Goal: Transaction & Acquisition: Obtain resource

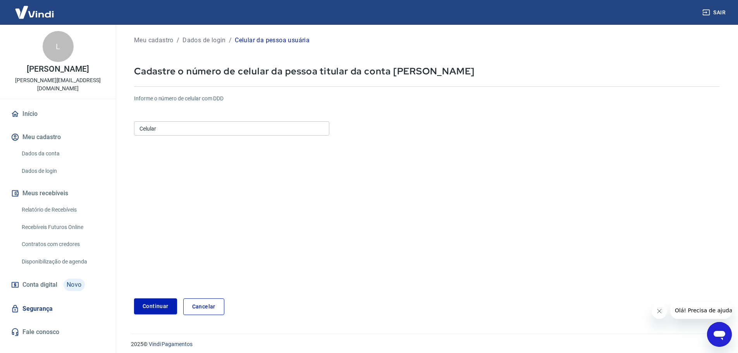
scroll to position [14, 0]
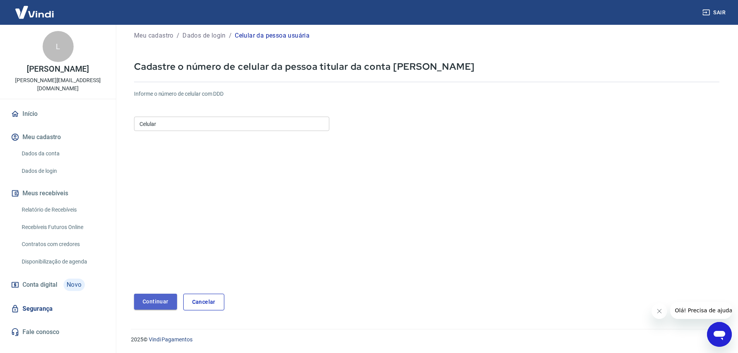
click at [157, 306] on button "Continuar" at bounding box center [155, 302] width 43 height 16
click at [195, 120] on input "Celular" at bounding box center [231, 124] width 195 height 14
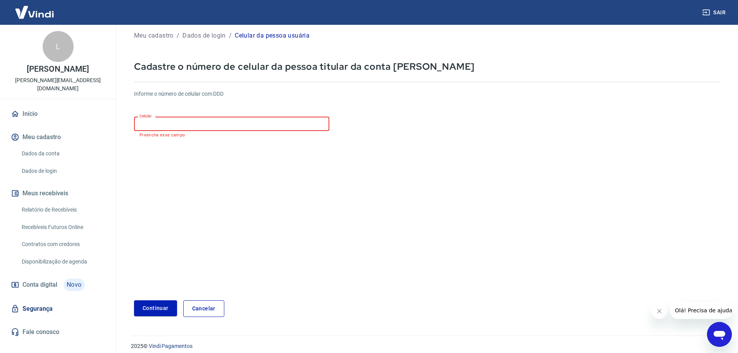
type input "(11) 97367-2522"
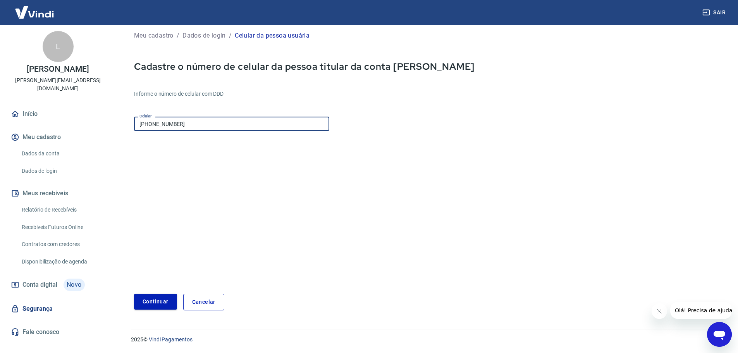
click at [151, 304] on button "Continuar" at bounding box center [155, 302] width 43 height 16
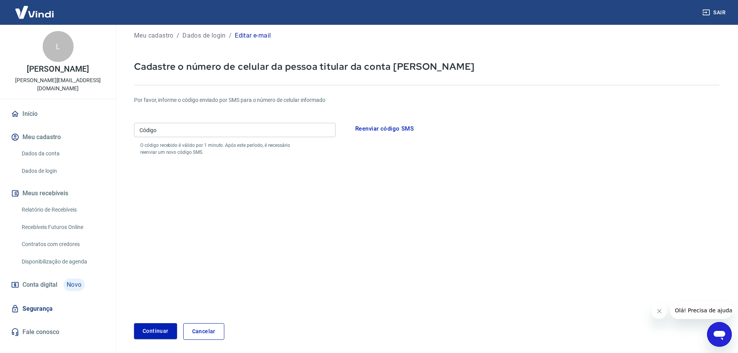
click at [213, 130] on input "Código" at bounding box center [234, 130] width 201 height 14
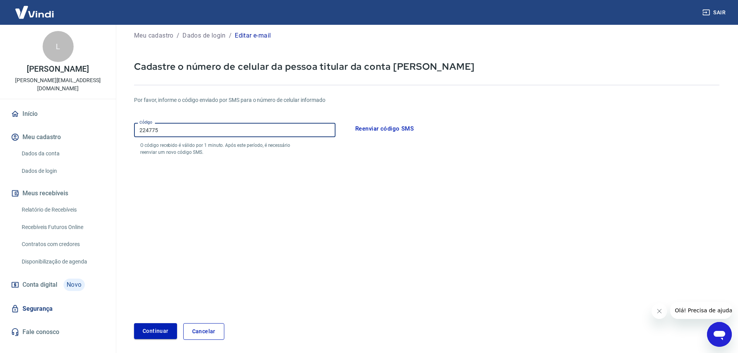
type input "224775"
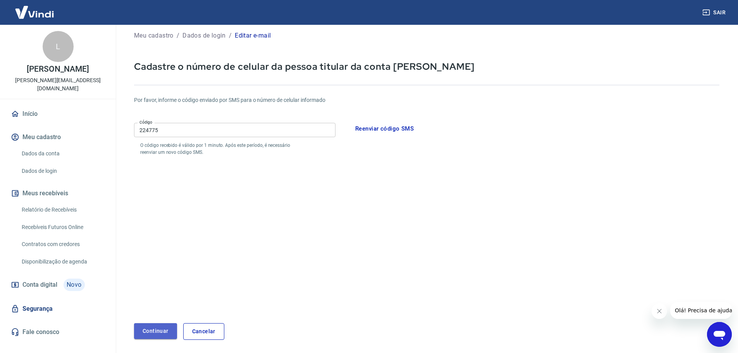
click at [145, 331] on button "Continuar" at bounding box center [155, 331] width 43 height 16
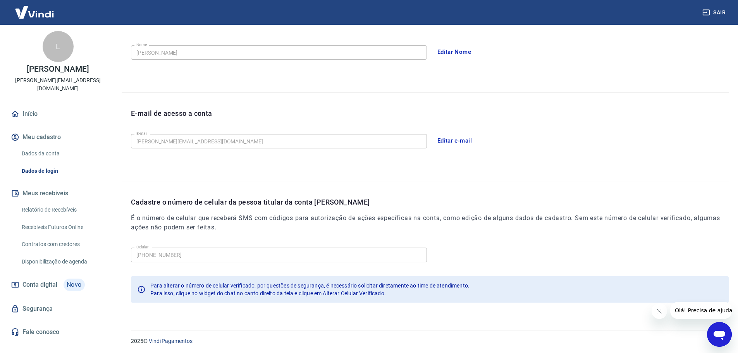
scroll to position [143, 0]
click at [720, 334] on icon "Abrir janela de mensagens" at bounding box center [719, 335] width 12 height 9
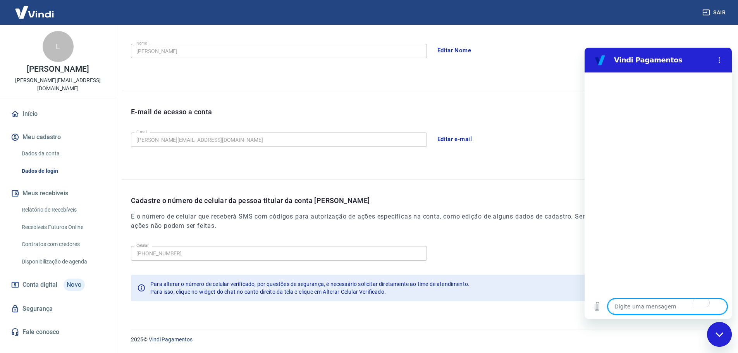
scroll to position [0, 0]
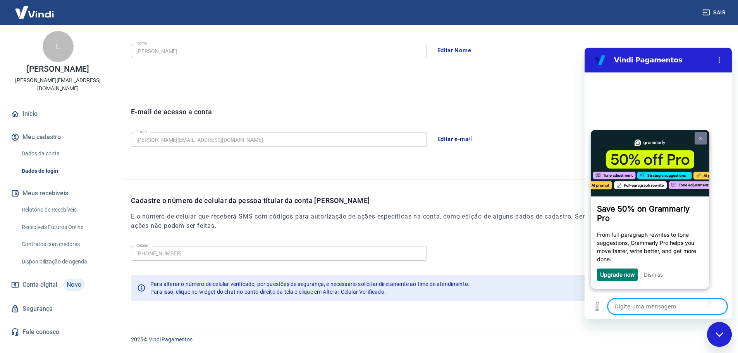
click at [702, 138] on link at bounding box center [700, 138] width 12 height 12
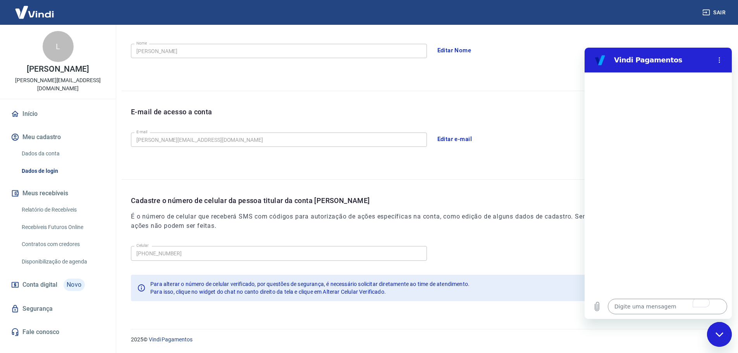
click at [652, 305] on textarea "To enrich screen reader interactions, please activate Accessibility in Grammarl…" at bounding box center [667, 306] width 119 height 15
type textarea "o"
type textarea "x"
type textarea "oi"
type textarea "x"
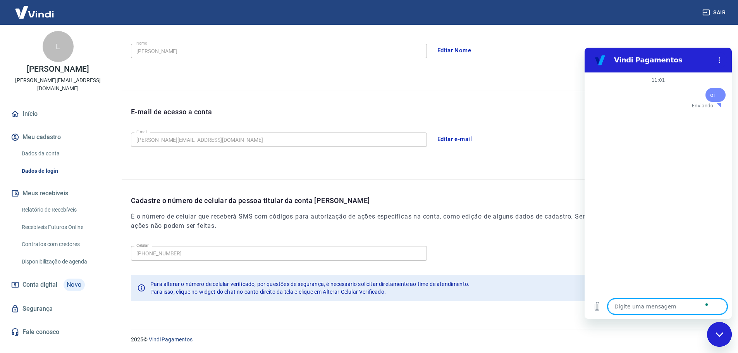
type textarea "x"
type textarea "a"
type textarea "x"
type textarea "al"
type textarea "x"
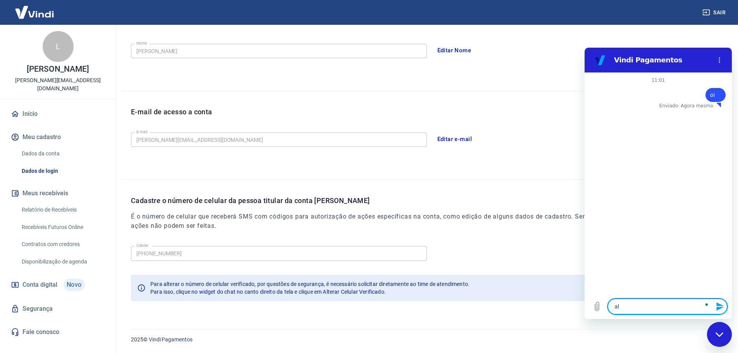
type textarea "alt"
type textarea "x"
type textarea "alte"
type textarea "x"
type textarea "alter"
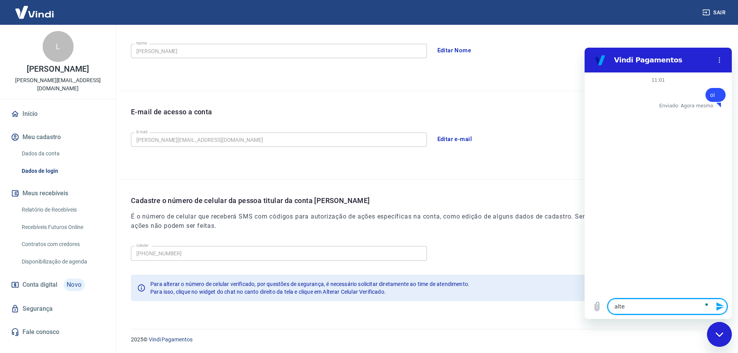
type textarea "x"
type textarea "altera"
type textarea "x"
type textarea "alterar"
type textarea "x"
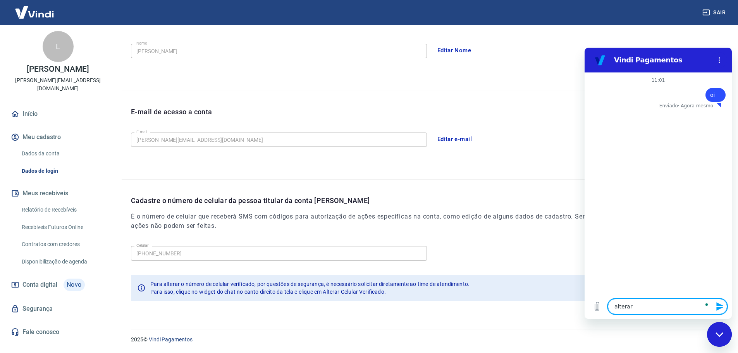
type textarea "alterar"
type textarea "x"
type textarea "alterar c"
type textarea "x"
type textarea "alterar ce"
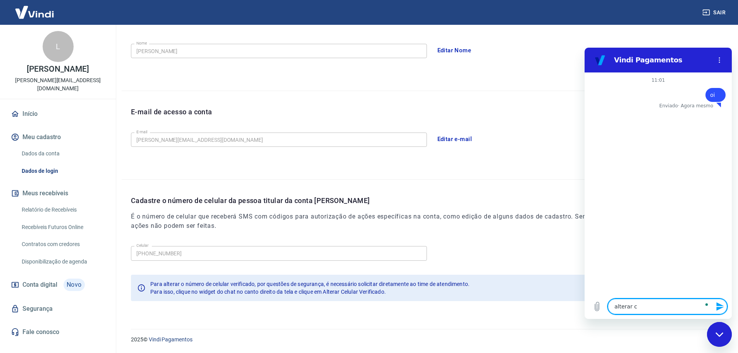
type textarea "x"
type textarea "alterar cel"
type textarea "x"
type textarea "alterar celu"
type textarea "x"
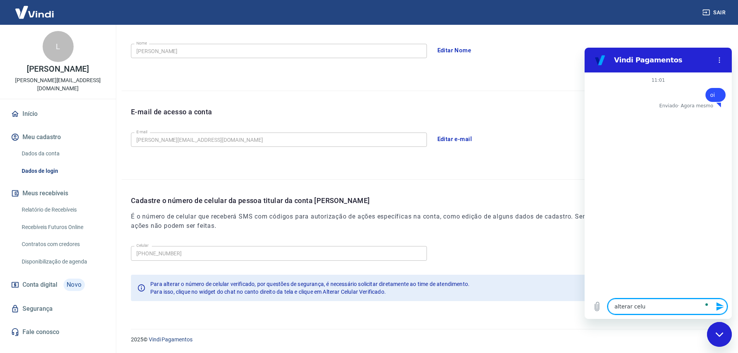
type textarea "alterar celul"
type textarea "x"
type textarea "alterar celula"
type textarea "x"
type textarea "alterar celular"
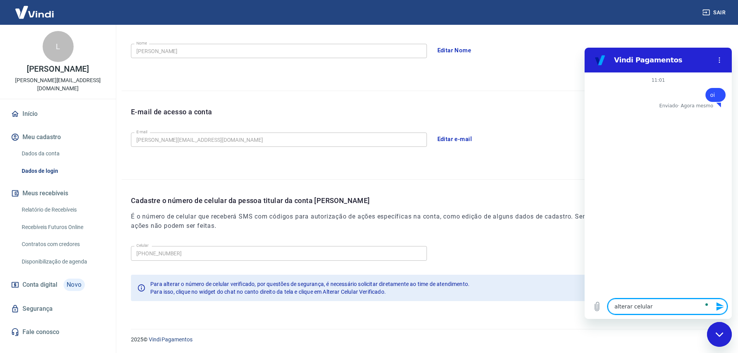
type textarea "x"
type textarea "alterar celular v"
type textarea "x"
type textarea "alterar celular ve"
type textarea "x"
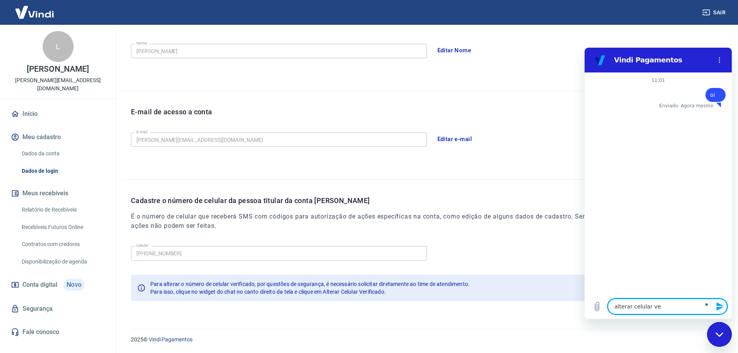
type textarea "alterar celular ver"
type textarea "x"
type textarea "alterar celular veri"
type textarea "x"
type textarea "alterar celular verif"
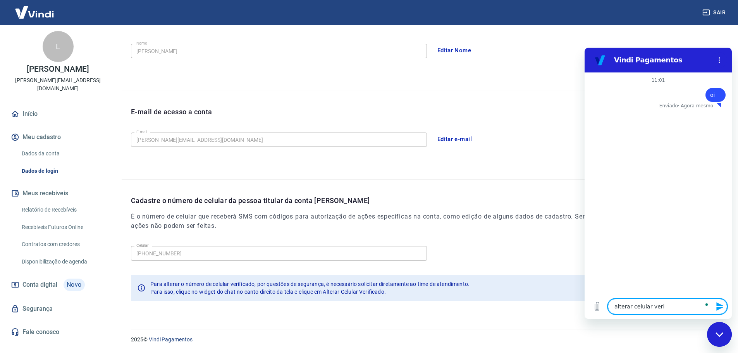
type textarea "x"
type textarea "alterar celular verifi"
type textarea "x"
type textarea "alterar celular verific"
type textarea "x"
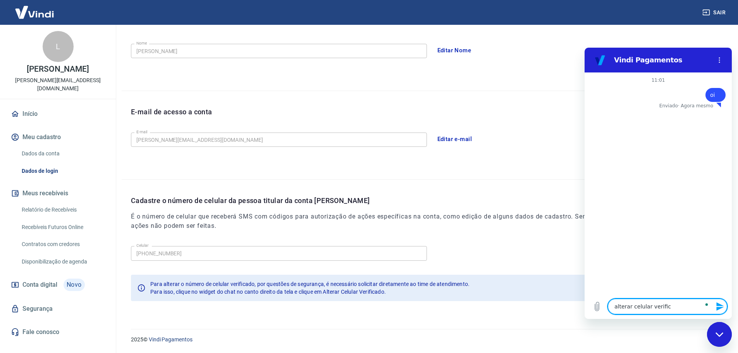
type textarea "alterar celular verifica"
type textarea "x"
type textarea "alterar celular verificado"
type textarea "x"
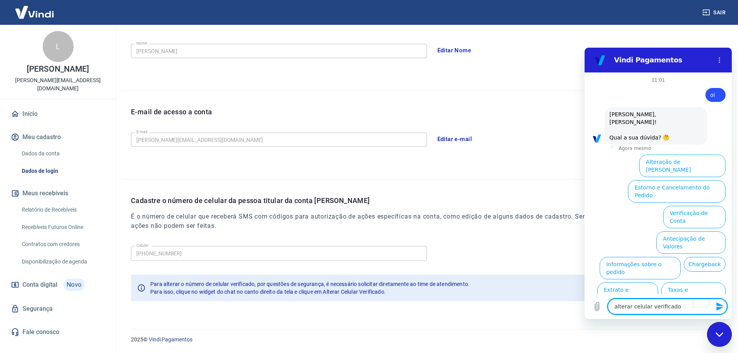
type textarea "alterar celular verificado"
click at [697, 308] on button "Alterar celular verificado" at bounding box center [690, 319] width 72 height 22
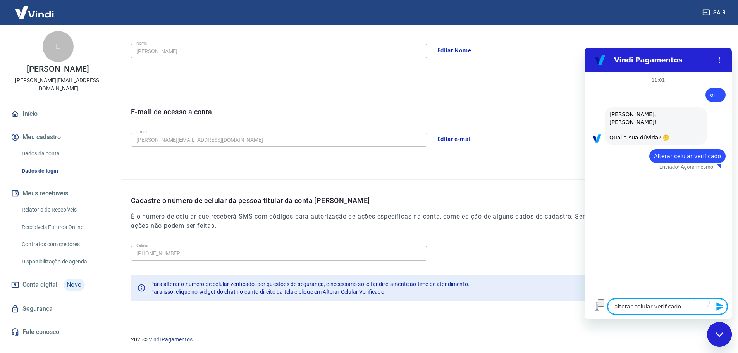
drag, startPoint x: 674, startPoint y: 306, endPoint x: 569, endPoint y: 305, distance: 104.6
click html "Vindi Pagamentos 11:01 diz: oi Enviado · Agora mesmo diz: Olá, Luísa Alves Mora…"
type textarea "x"
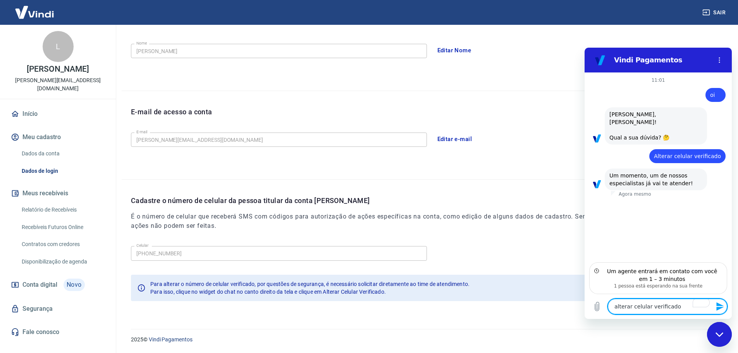
type textarea "alterar celular verificad"
type textarea "x"
type textarea "alterar celular v"
type textarea "x"
type textarea "alterar celular"
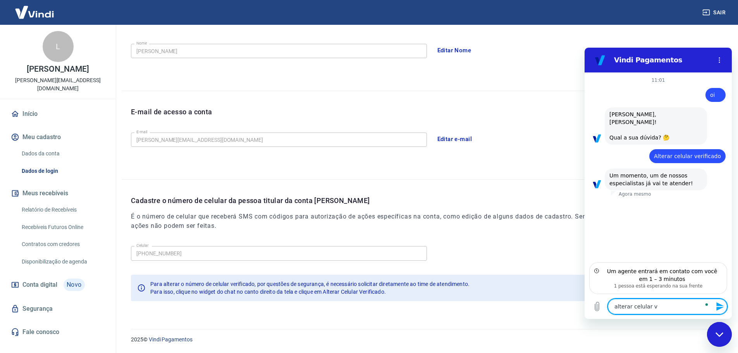
type textarea "x"
type textarea "alterar celular"
type textarea "x"
type textarea "a"
type textarea "x"
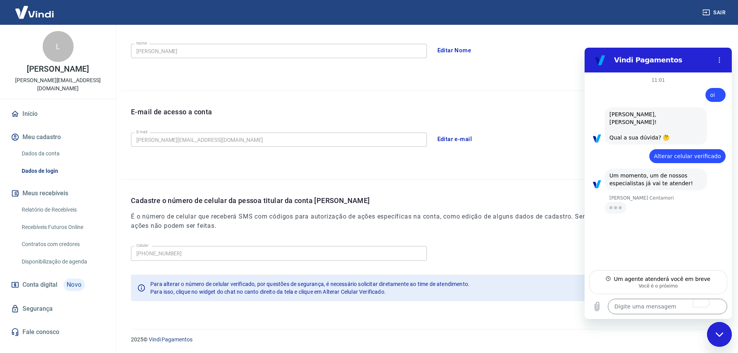
type textarea "x"
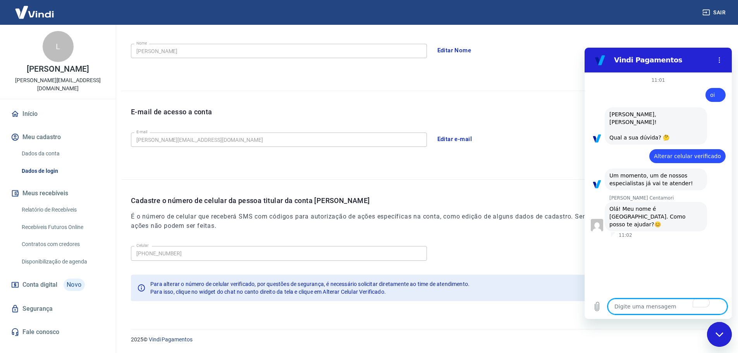
click at [640, 299] on textarea "To enrich screen reader interactions, please activate Accessibility in Grammarl…" at bounding box center [667, 306] width 119 height 15
type textarea "p"
type textarea "x"
type textarea "pr"
type textarea "x"
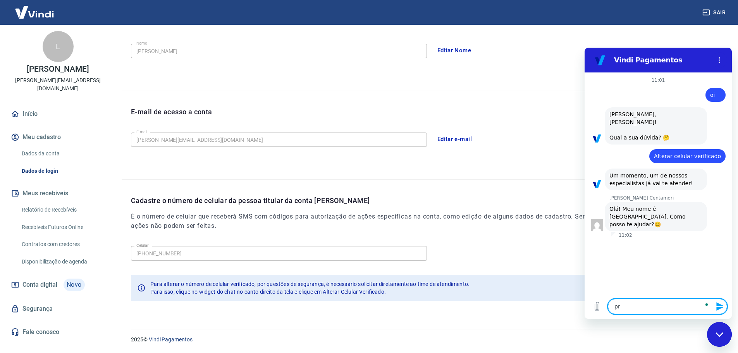
type textarea "pre"
type textarea "x"
type textarea "prec"
type textarea "x"
type textarea "preci"
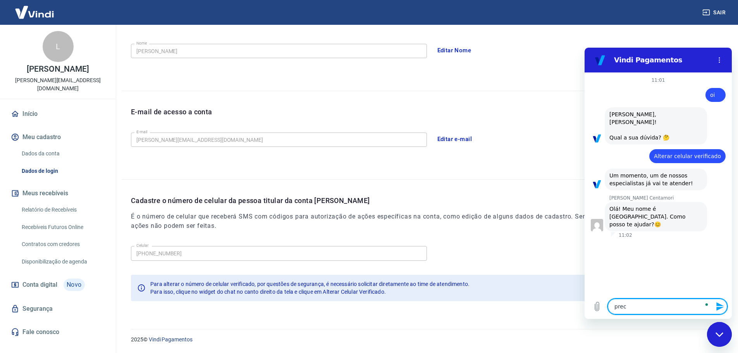
type textarea "x"
type textarea "precis"
type textarea "x"
type textarea "preciso"
type textarea "x"
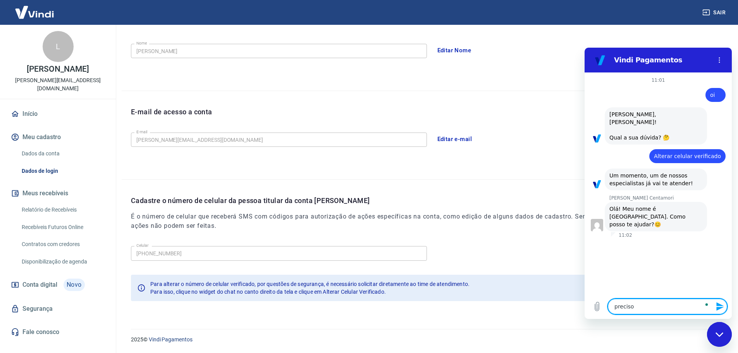
type textarea "preciso"
type textarea "x"
type textarea "preciso v"
type textarea "x"
type textarea "preciso val"
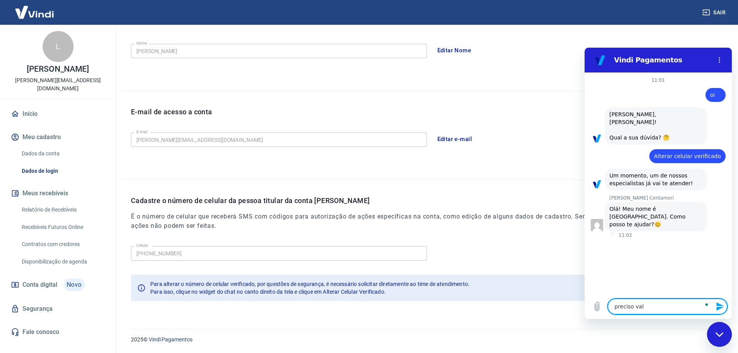
type textarea "x"
type textarea "preciso vali"
type textarea "x"
type textarea "preciso valid"
type textarea "x"
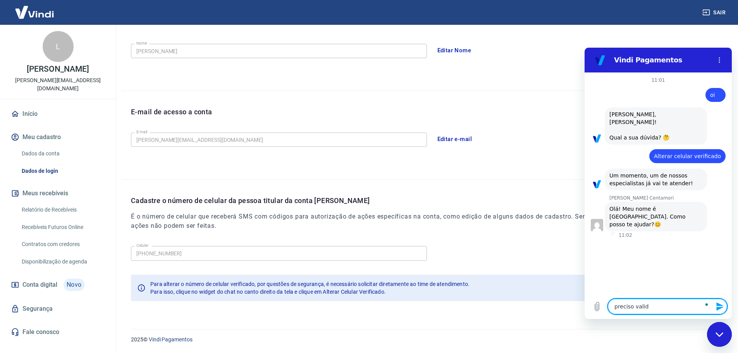
type textarea "preciso valida"
type textarea "x"
type textarea "preciso validar"
type textarea "x"
type textarea "preciso validar"
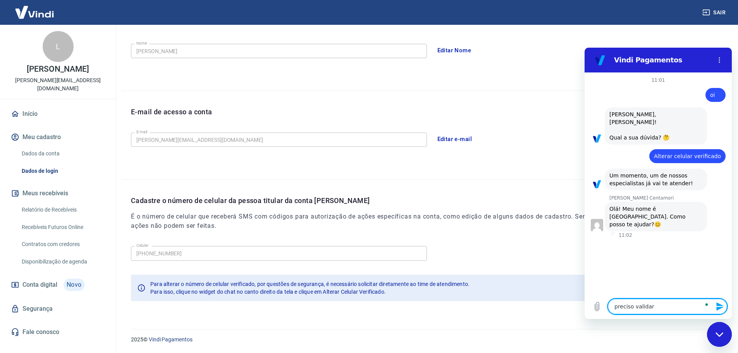
type textarea "x"
type textarea "preciso validar m"
type textarea "x"
type textarea "preciso validar me"
type textarea "x"
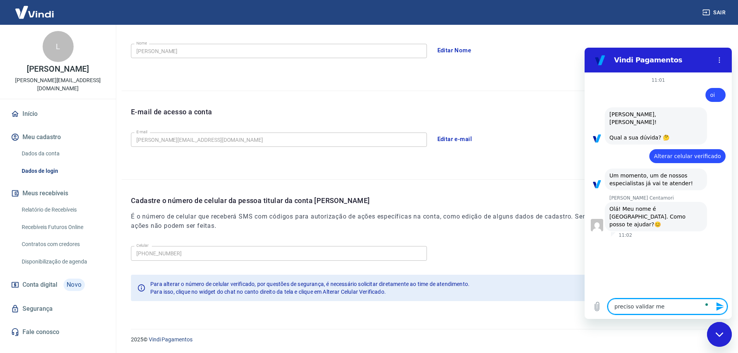
type textarea "preciso validar meu"
type textarea "x"
type textarea "preciso validar meu"
type textarea "x"
type textarea "preciso validar meu c"
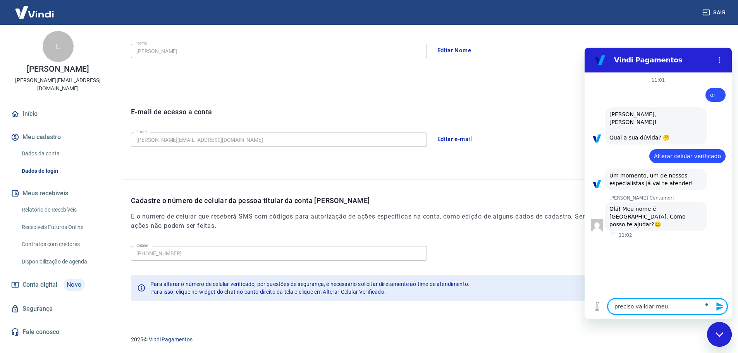
type textarea "x"
type textarea "preciso validar meu ce"
type textarea "x"
type textarea "preciso validar meu cel"
type textarea "x"
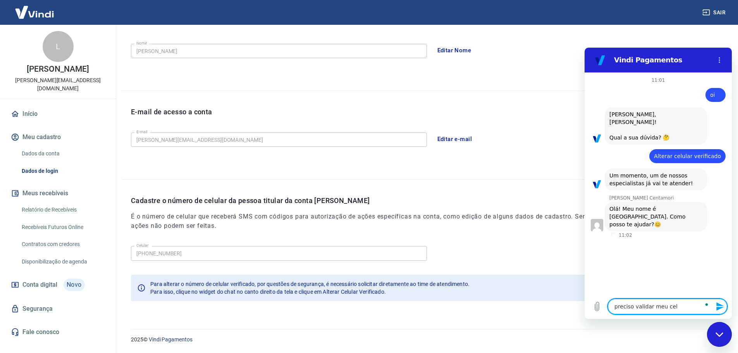
type textarea "preciso validar meu cel"
type textarea "x"
type textarea "preciso validar meu cel d"
type textarea "x"
type textarea "preciso validar meu cel de"
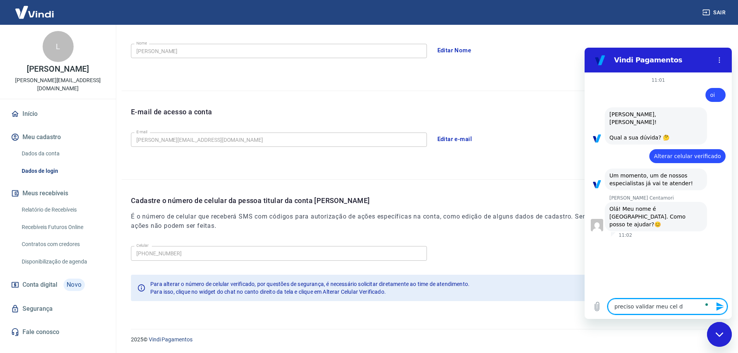
type textarea "x"
type textarea "preciso validar meu cel de"
type textarea "x"
type textarea "preciso validar meu cel de S"
type textarea "x"
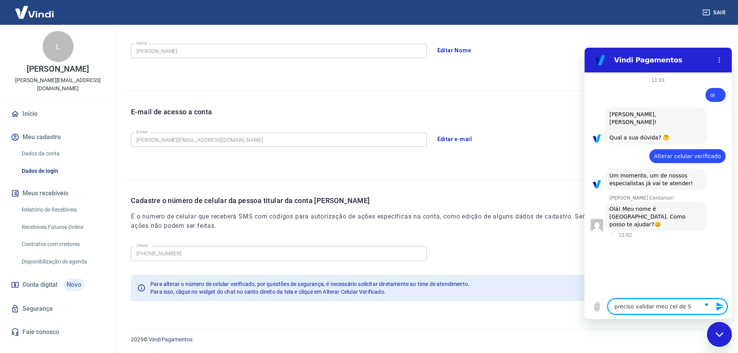
type textarea "preciso validar meu cel de SP"
type textarea "x"
type textarea "o"
type textarea "x"
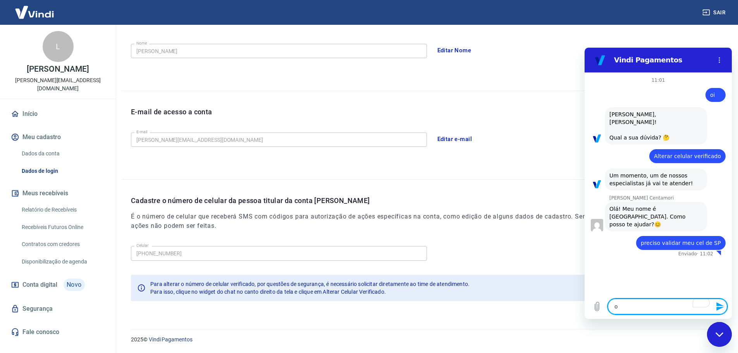
type textarea "o"
type textarea "x"
type textarea "o q"
type textarea "x"
type textarea "o qu"
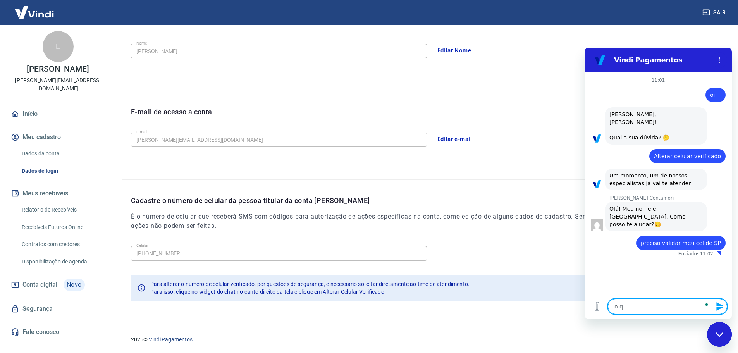
type textarea "x"
type textarea "o que"
type textarea "x"
type textarea "o que"
type textarea "x"
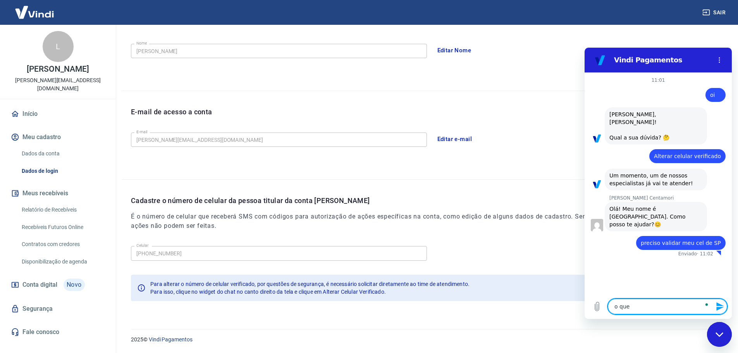
type textarea "o que e"
type textarea "x"
type textarea "o que es"
type textarea "x"
type textarea "o que est"
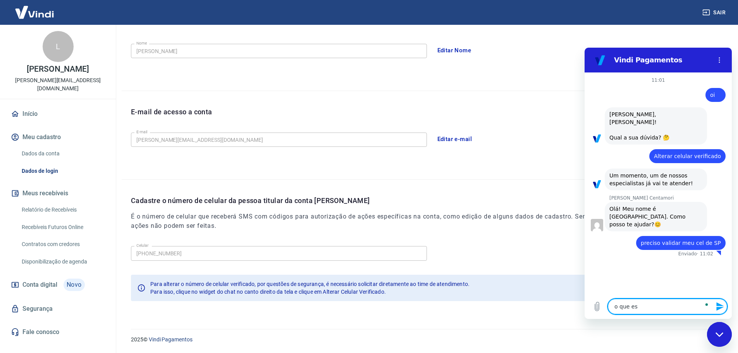
type textarea "x"
type textarea "o que está"
type textarea "x"
type textarea "o que está"
type textarea "x"
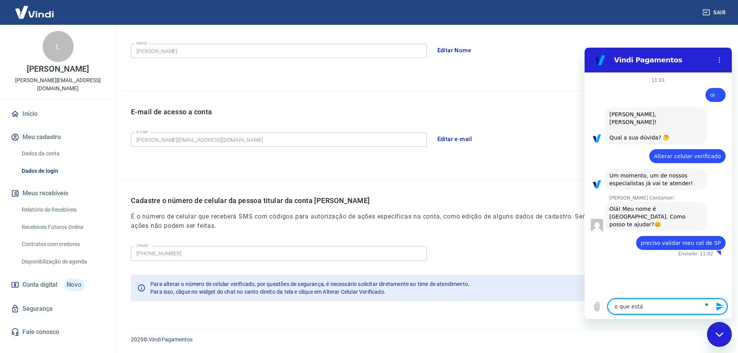
type textarea "o que está n"
type textarea "x"
type textarea "o que está no"
type textarea "x"
type textarea "o que está no"
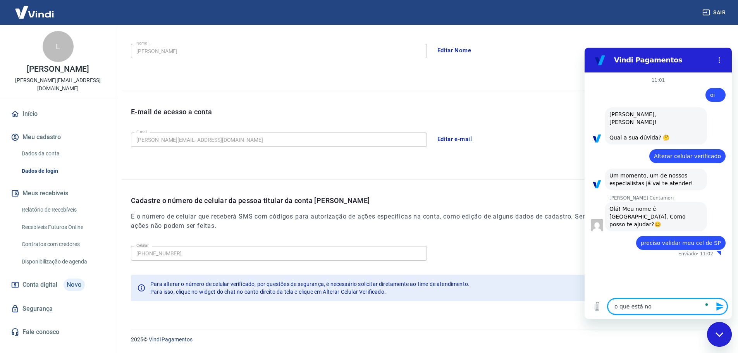
type textarea "x"
type textarea "o que está no c"
type textarea "x"
type textarea "o que está no ca"
type textarea "x"
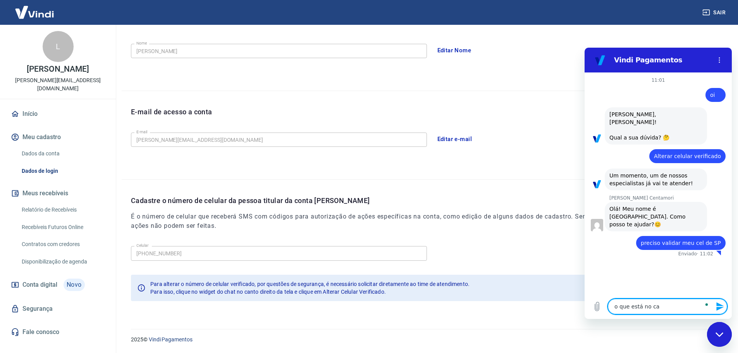
type textarea "o que está no cad"
type textarea "x"
type textarea "o que está no cada"
type textarea "x"
type textarea "o que está no cadas"
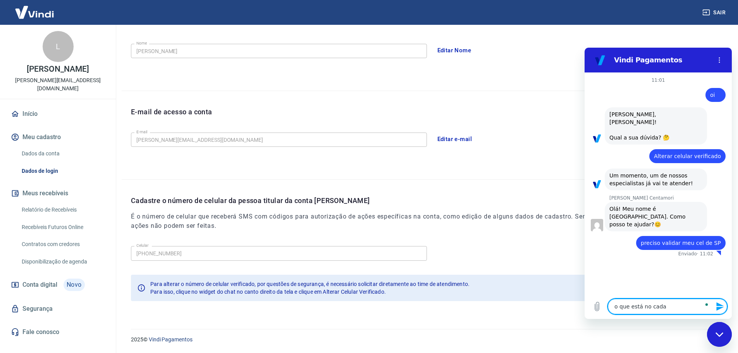
type textarea "x"
type textarea "o que está no cadast"
type textarea "x"
type textarea "o que está no cadastr"
type textarea "x"
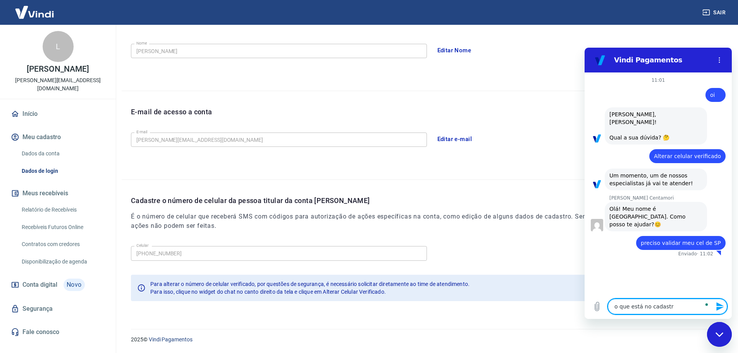
type textarea "o que está no cadastr"
type textarea "x"
type textarea "o que está no cadastr"
type textarea "x"
type textarea "o que está no cadastro"
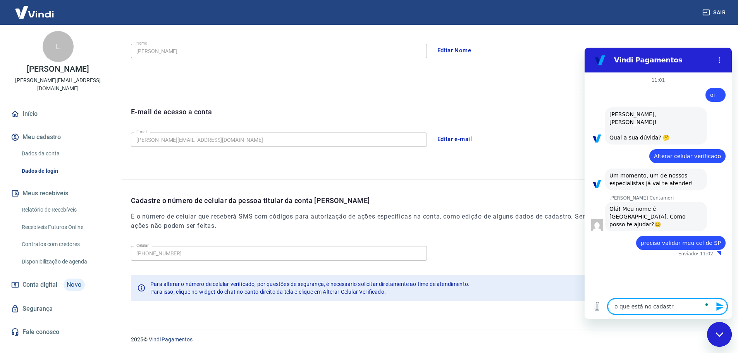
type textarea "x"
type textarea "o que está no cadastro"
type textarea "x"
type textarea "o que está no cadastro é"
type textarea "x"
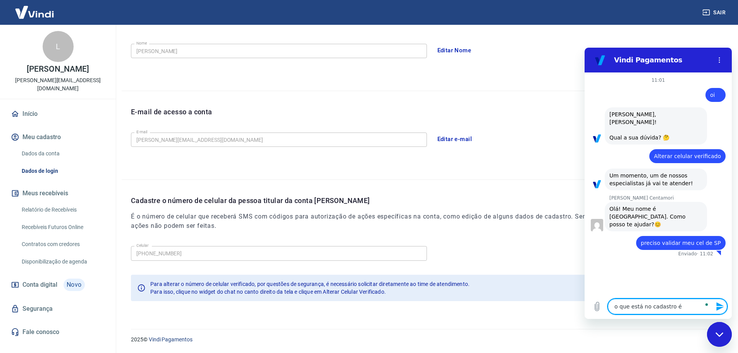
type textarea "o que está no cadastro é d"
type textarea "x"
type textarea "o que está no cadastro é de"
type textarea "x"
type textarea "o que está no cadastro é de B"
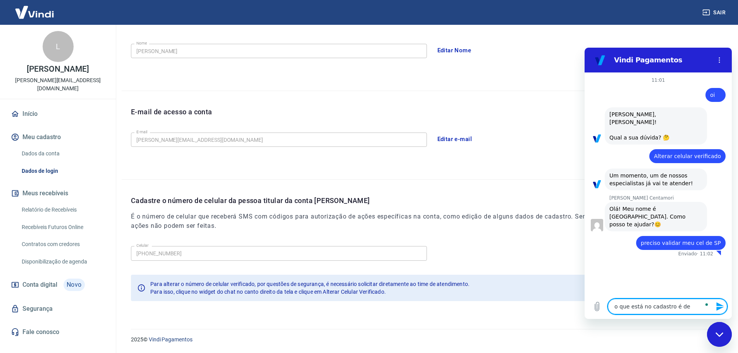
type textarea "x"
type textarea "o que está no cadastro é de BH"
type textarea "x"
type textarea "o que está no cadastro é de BH"
type textarea "x"
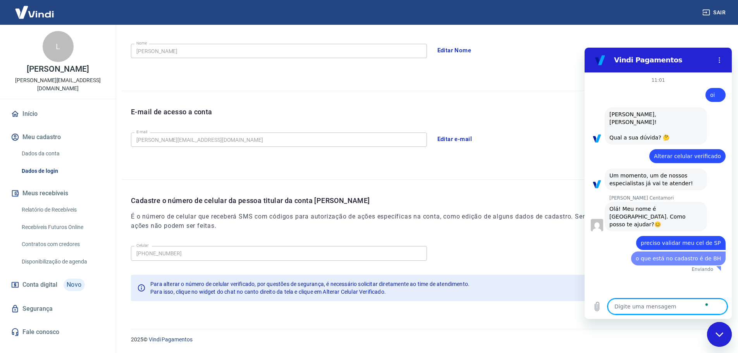
type textarea "x"
type textarea "e"
type textarea "x"
type textarea "en"
type textarea "x"
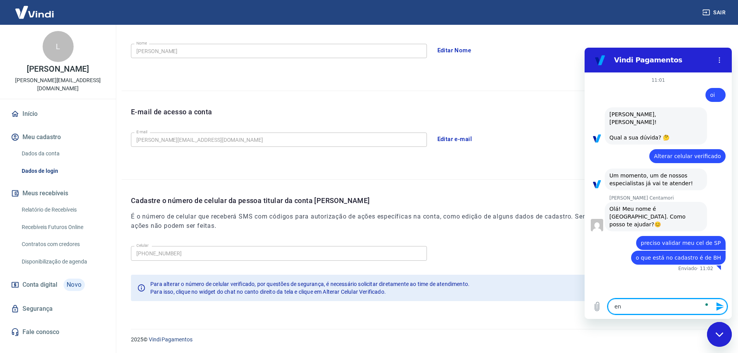
type textarea "end"
type textarea "x"
type textarea "ende"
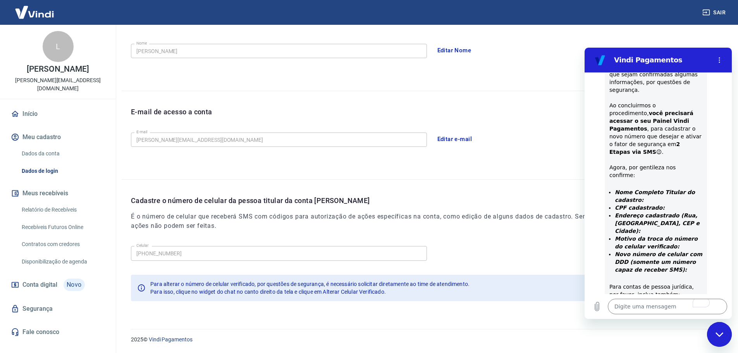
scroll to position [300, 0]
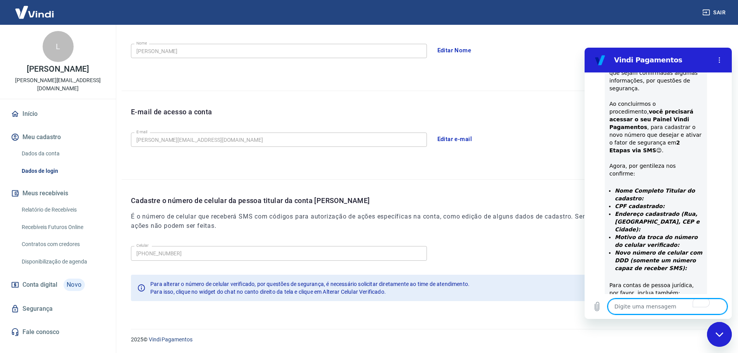
click at [650, 309] on textarea "To enrich screen reader interactions, please activate Accessibility in Grammarl…" at bounding box center [667, 306] width 119 height 15
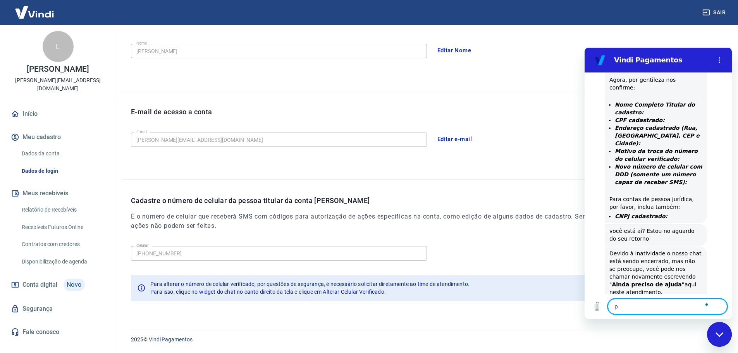
scroll to position [388, 0]
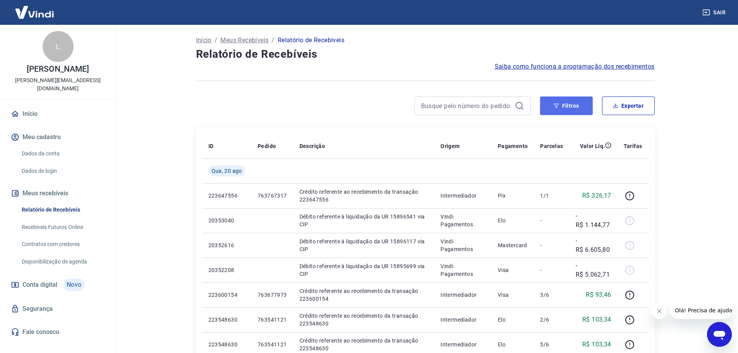
click at [560, 107] on button "Filtros" at bounding box center [566, 105] width 53 height 19
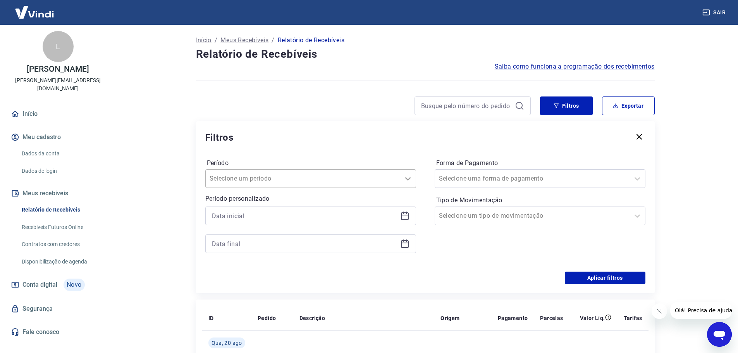
click at [412, 178] on div at bounding box center [407, 178] width 15 height 15
click at [283, 202] on div "Limpar Filtro" at bounding box center [310, 199] width 211 height 15
click at [403, 217] on icon at bounding box center [404, 215] width 9 height 9
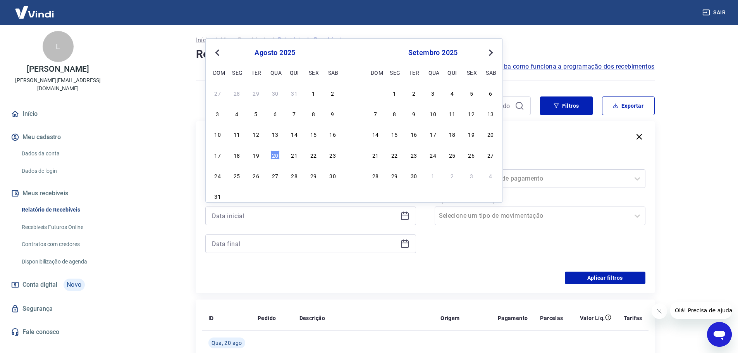
click at [218, 55] on span "Previous Month" at bounding box center [218, 52] width 0 height 9
click at [218, 53] on span "Previous Month" at bounding box center [218, 52] width 0 height 9
click at [295, 92] on div "1" at bounding box center [294, 92] width 9 height 9
type input "01/05/2025"
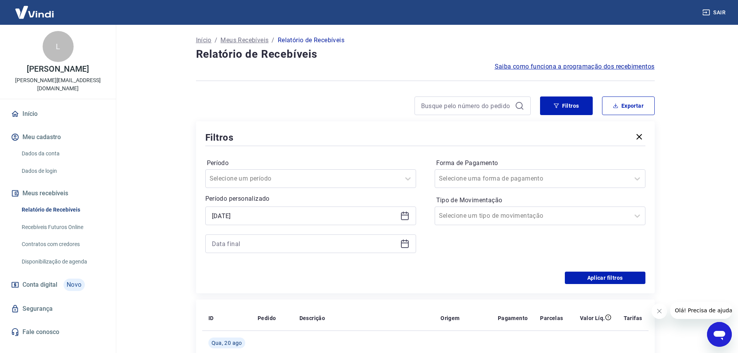
click at [404, 247] on icon at bounding box center [405, 244] width 8 height 8
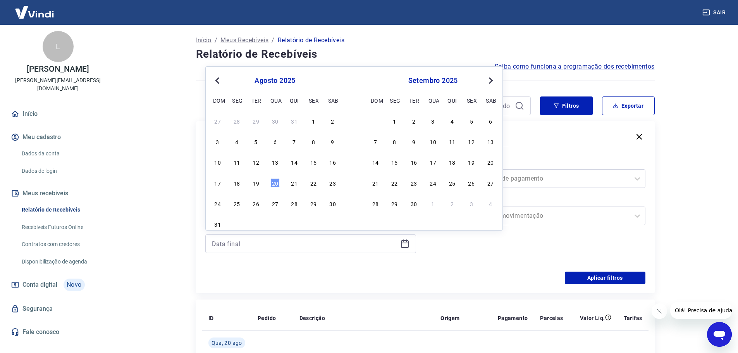
click at [218, 79] on span "Previous Month" at bounding box center [218, 80] width 0 height 9
click at [330, 202] on div "31" at bounding box center [332, 203] width 9 height 9
type input "31/05/2025"
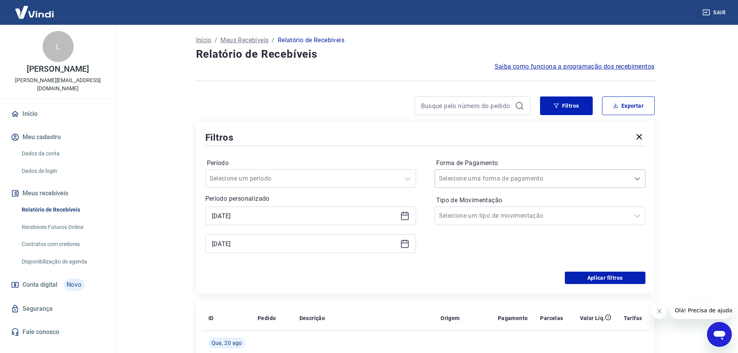
click at [639, 179] on icon at bounding box center [636, 178] width 9 height 9
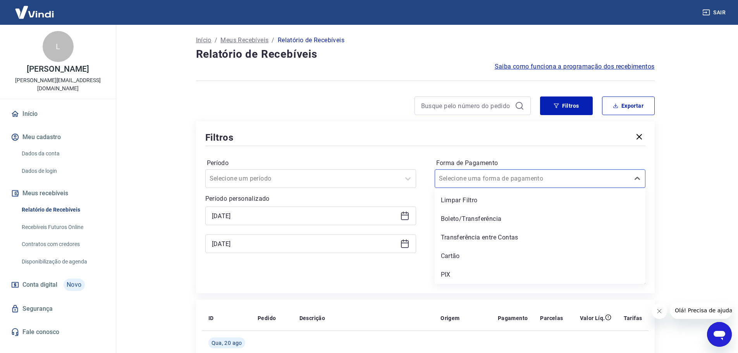
click at [692, 194] on main "Início / Meus Recebíveis / Relatório de Recebíveis Relatório de Recebíveis Saib…" at bounding box center [424, 189] width 625 height 328
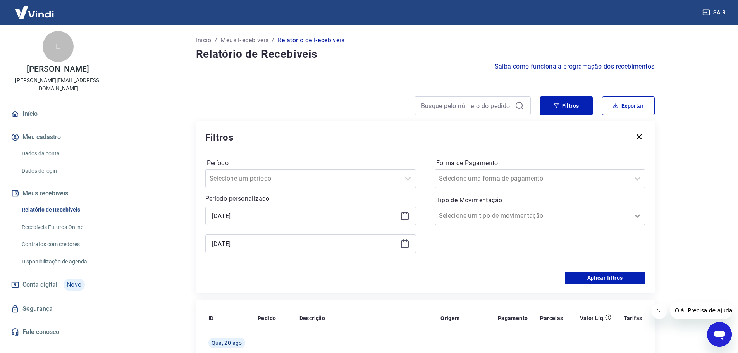
click at [638, 215] on icon at bounding box center [636, 215] width 9 height 9
click at [597, 276] on button "Aplicar filtros" at bounding box center [605, 277] width 81 height 12
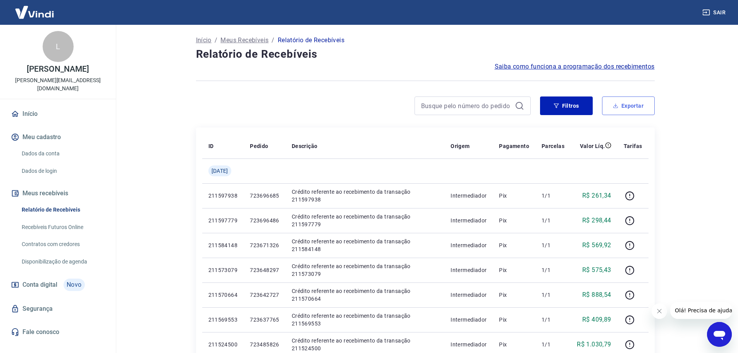
click at [629, 108] on button "Exportar" at bounding box center [628, 105] width 53 height 19
type input "01/05/2025"
type input "31/05/2025"
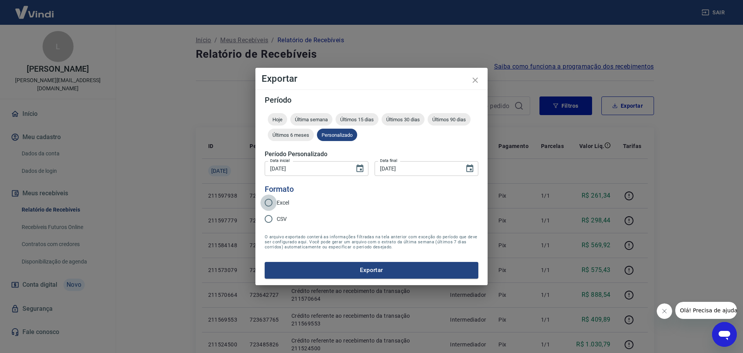
click at [269, 202] on input "Excel" at bounding box center [269, 202] width 16 height 16
radio input "true"
click at [399, 269] on button "Exportar" at bounding box center [372, 270] width 214 height 16
click at [359, 168] on icon "Choose date, selected date is 1 de mai de 2025" at bounding box center [359, 168] width 9 height 9
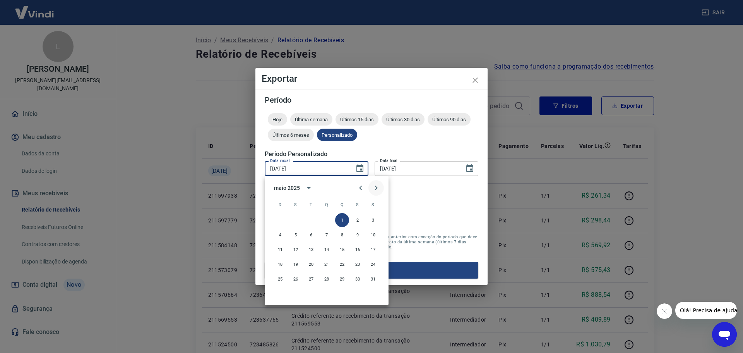
click at [375, 185] on icon "Next month" at bounding box center [376, 187] width 9 height 9
click at [278, 219] on button "1" at bounding box center [280, 220] width 14 height 14
type input "01/06/2025"
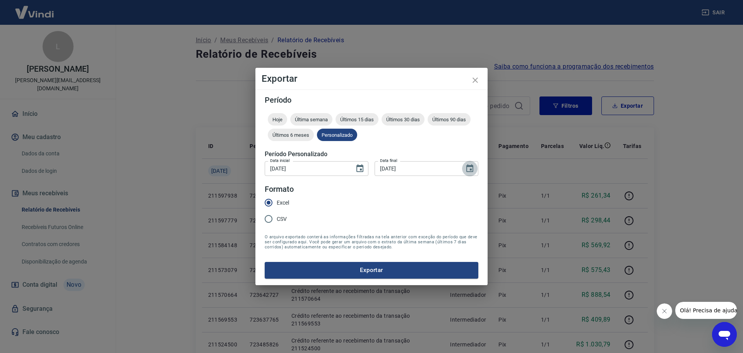
click at [469, 168] on icon "Choose date, selected date is 31 de mai de 2025" at bounding box center [469, 168] width 9 height 9
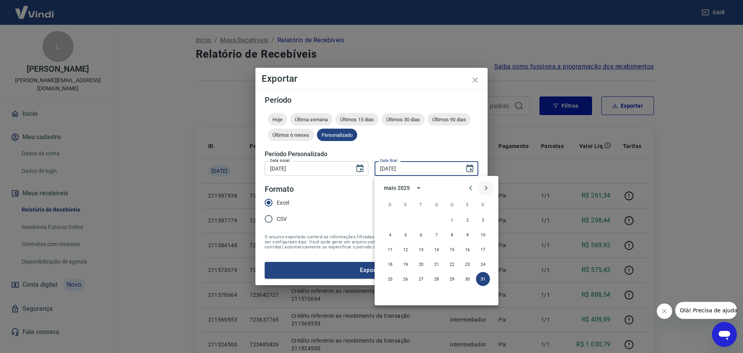
click at [486, 187] on icon "Next month" at bounding box center [486, 187] width 9 height 9
click at [407, 276] on button "30" at bounding box center [406, 279] width 14 height 14
type input "30/06/2025"
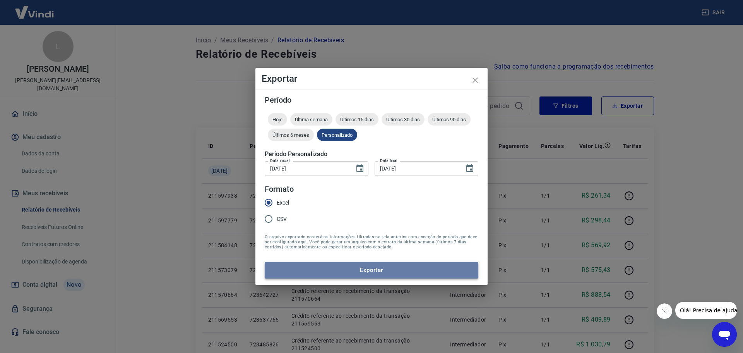
click at [380, 267] on button "Exportar" at bounding box center [372, 270] width 214 height 16
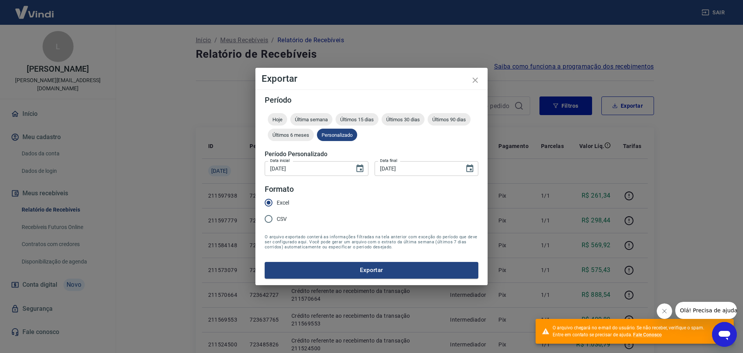
click at [718, 334] on icon "Abrir janela de mensagens" at bounding box center [725, 334] width 14 height 14
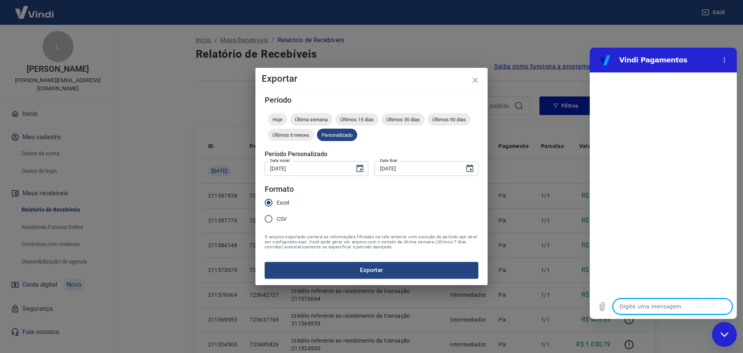
click at [644, 303] on textarea "To enrich screen reader interactions, please activate Accessibility in Grammarl…" at bounding box center [672, 306] width 119 height 15
click at [645, 304] on textarea "To enrich screen reader interactions, please activate Accessibility in Grammarl…" at bounding box center [672, 306] width 119 height 15
click at [724, 63] on button "Menu de opções" at bounding box center [724, 59] width 15 height 15
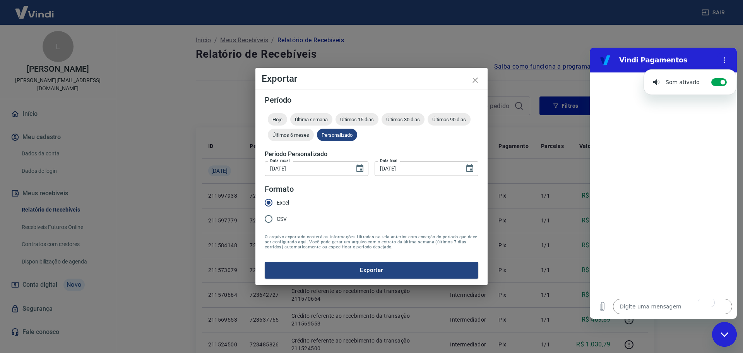
click at [724, 63] on icon "Menu de opções" at bounding box center [725, 60] width 6 height 6
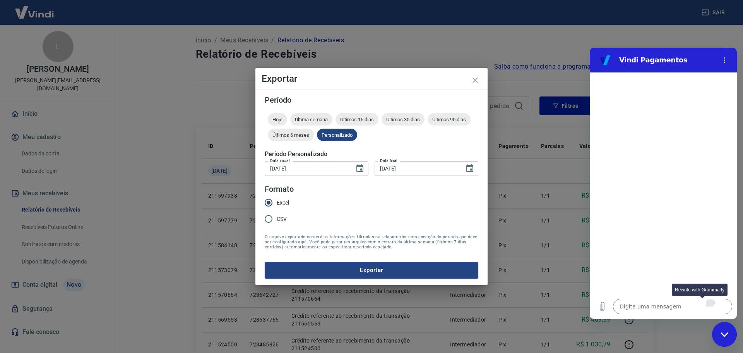
drag, startPoint x: 704, startPoint y: 302, endPoint x: 708, endPoint y: 301, distance: 4.4
drag, startPoint x: 708, startPoint y: 301, endPoint x: 649, endPoint y: 307, distance: 59.2
click at [649, 307] on textarea "To enrich screen reader interactions, please activate Accessibility in Grammarl…" at bounding box center [672, 306] width 119 height 15
click at [719, 331] on div "Fechar janela de mensagens" at bounding box center [724, 334] width 23 height 23
type textarea "x"
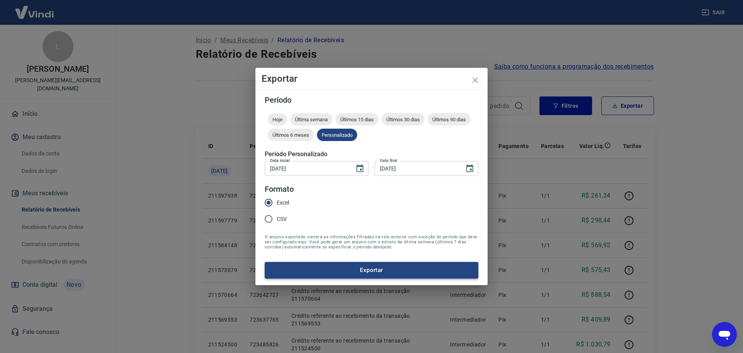
click at [393, 268] on button "Exportar" at bounding box center [372, 270] width 214 height 16
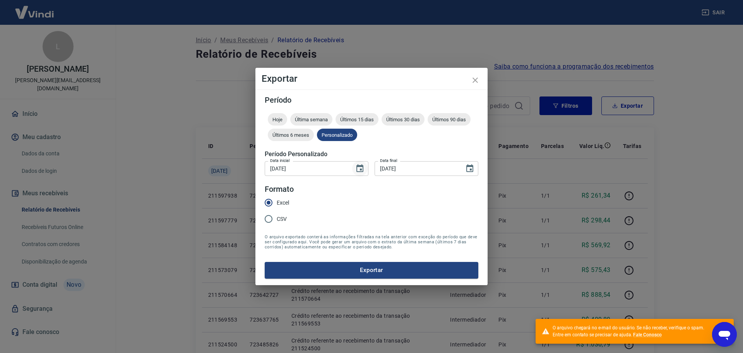
click at [361, 168] on icon "Choose date, selected date is 1 de jun de 2025" at bounding box center [360, 168] width 7 height 8
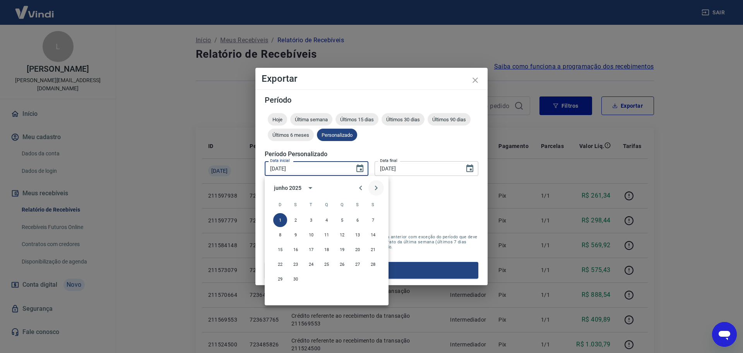
click at [378, 185] on icon "Next month" at bounding box center [376, 187] width 9 height 9
click at [311, 219] on button "1" at bounding box center [311, 220] width 14 height 14
type input "01/07/2025"
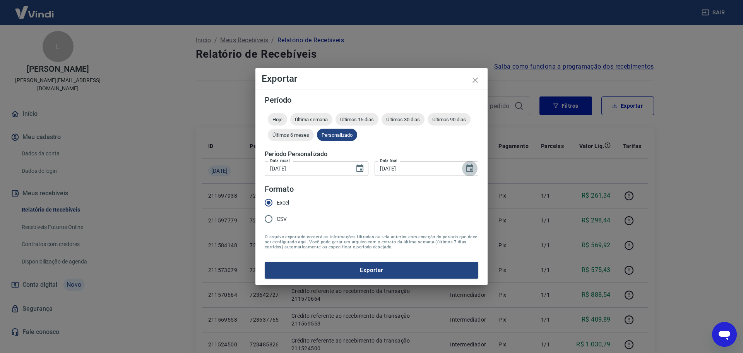
click at [471, 165] on icon "Choose date, selected date is 30 de jun de 2025" at bounding box center [470, 168] width 7 height 8
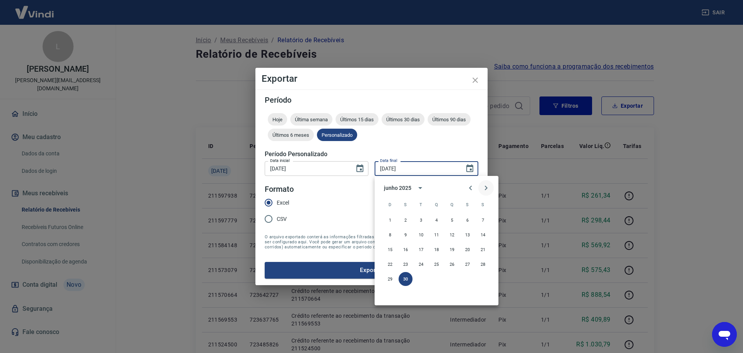
click at [484, 189] on icon "Next month" at bounding box center [486, 187] width 9 height 9
click at [454, 275] on button "31" at bounding box center [452, 279] width 14 height 14
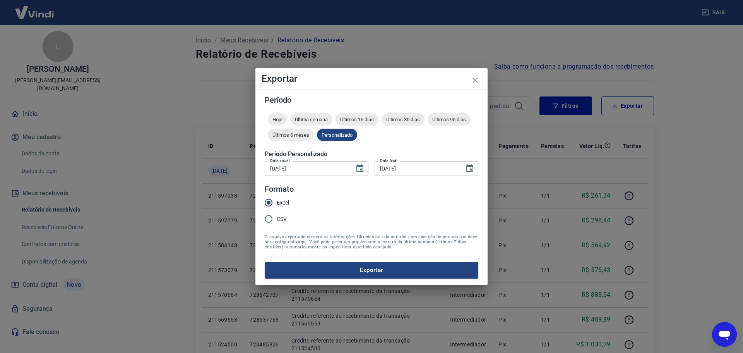
type input "31/07/2025"
click at [353, 269] on button "Exportar" at bounding box center [372, 270] width 214 height 16
click at [717, 330] on div "Abrir janela de mensagens" at bounding box center [724, 334] width 23 height 23
type textarea "x"
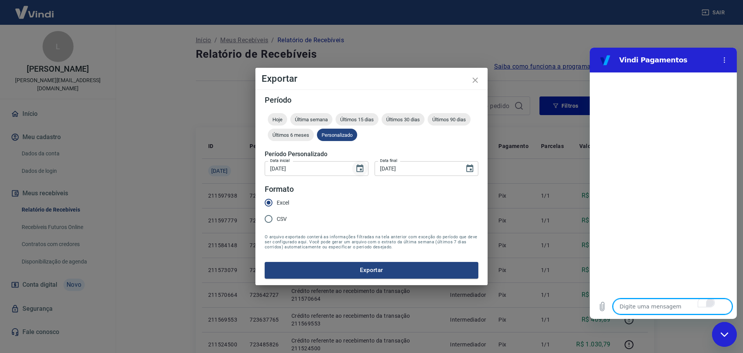
click at [360, 168] on icon "Choose date, selected date is 1 de jul de 2025" at bounding box center [360, 168] width 7 height 8
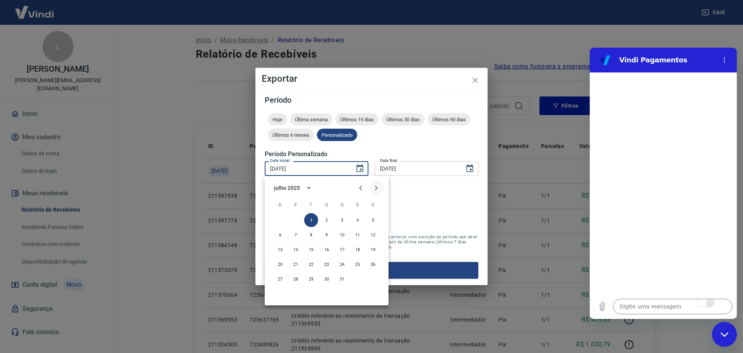
click at [377, 187] on icon "Next month" at bounding box center [376, 187] width 3 height 5
click at [359, 217] on button "1" at bounding box center [358, 220] width 14 height 14
type input "01/08/2025"
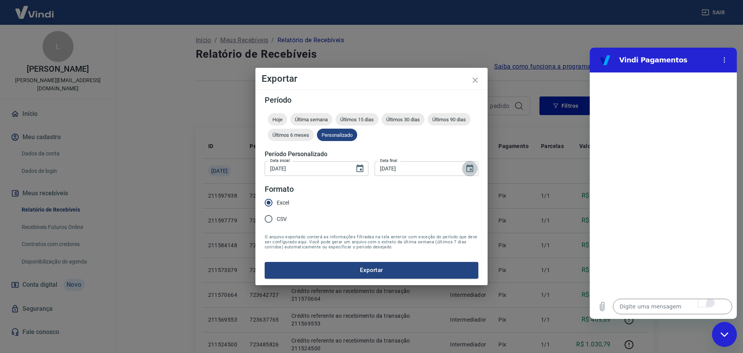
click at [469, 170] on icon "Choose date, selected date is 31 de jul de 2025" at bounding box center [469, 168] width 9 height 9
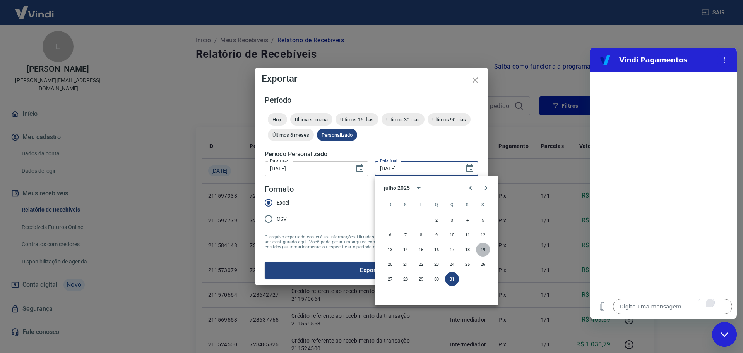
click at [484, 249] on button "19" at bounding box center [483, 249] width 14 height 14
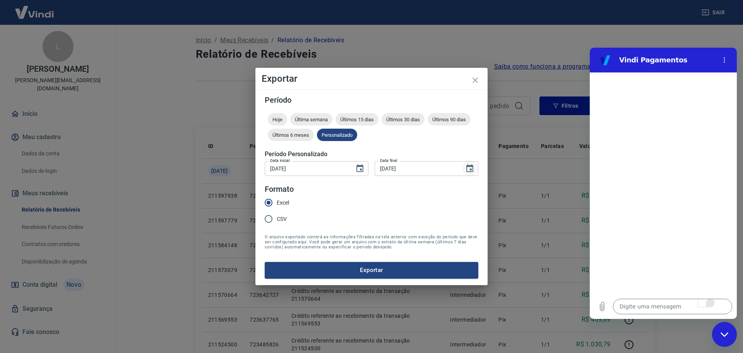
click at [469, 168] on icon "Choose date, selected date is 19 de jul de 2025" at bounding box center [469, 168] width 9 height 9
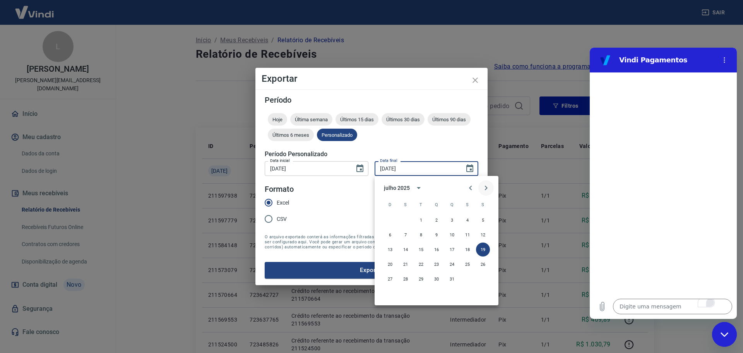
click at [485, 186] on icon "Next month" at bounding box center [486, 187] width 9 height 9
click at [421, 262] on button "19" at bounding box center [421, 264] width 14 height 14
type input "19/08/2025"
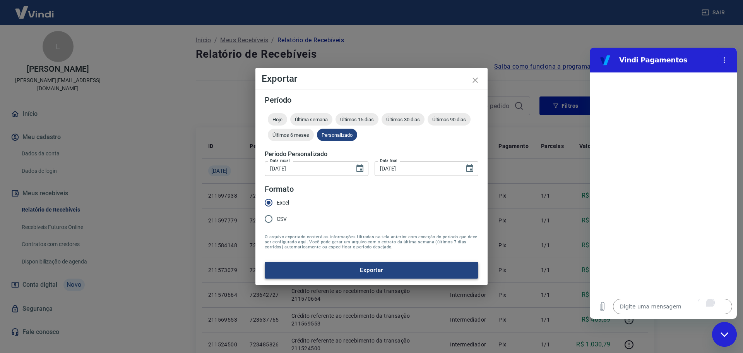
click at [404, 272] on button "Exportar" at bounding box center [372, 270] width 214 height 16
type textarea "x"
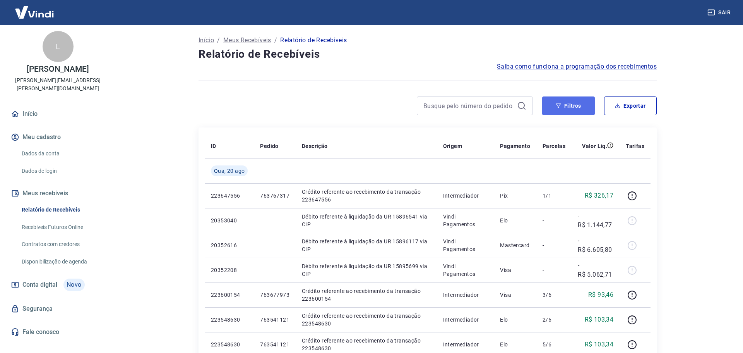
click at [577, 109] on button "Filtros" at bounding box center [569, 105] width 53 height 19
click at [560, 108] on button "Filtros" at bounding box center [566, 105] width 53 height 19
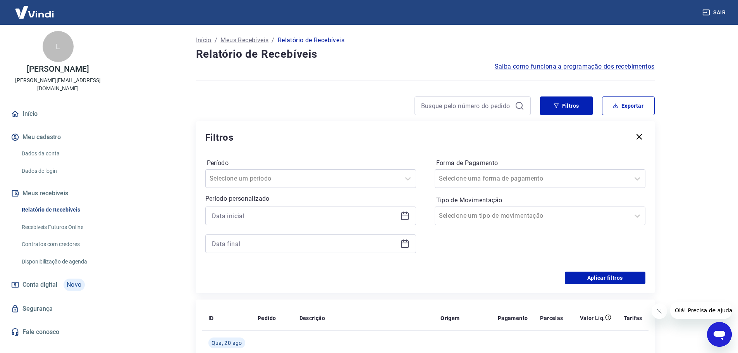
click at [407, 216] on icon at bounding box center [404, 215] width 9 height 9
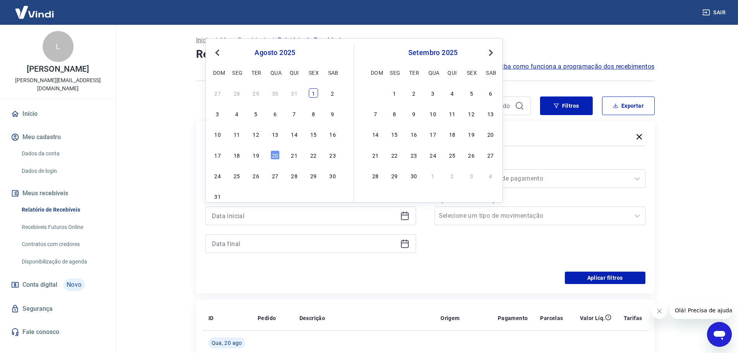
click at [311, 93] on div "1" at bounding box center [313, 92] width 9 height 9
type input "[DATE]"
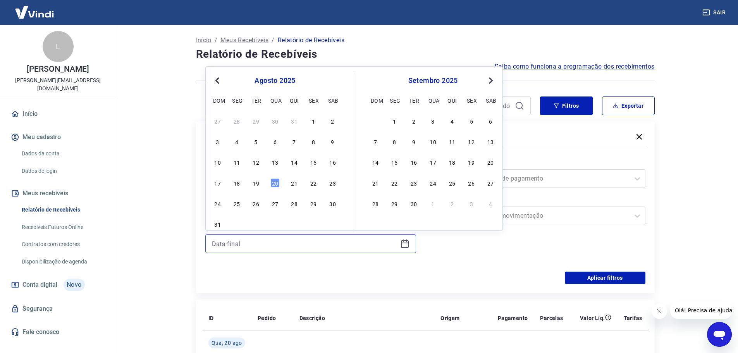
click at [293, 243] on input at bounding box center [304, 244] width 185 height 12
click at [258, 182] on div "19" at bounding box center [255, 182] width 9 height 9
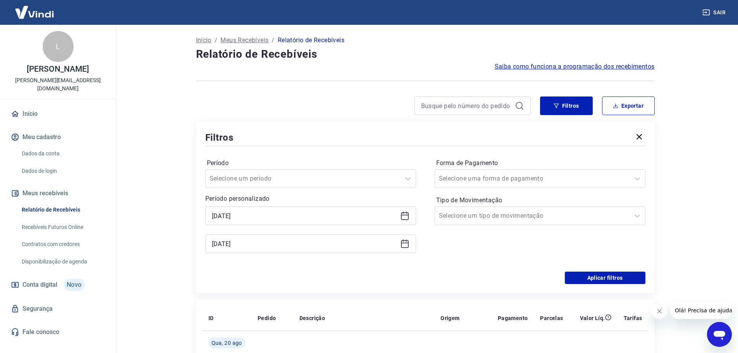
type input "19/08/2025"
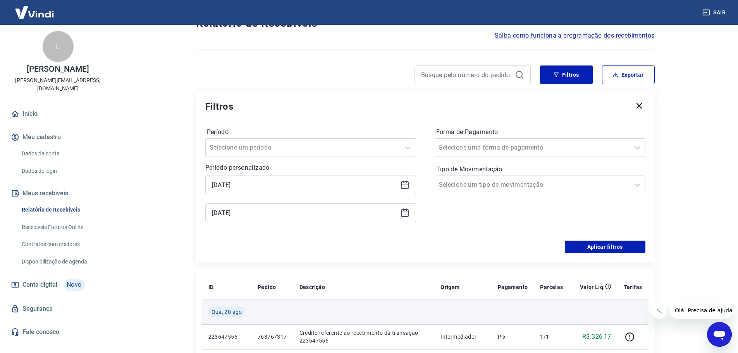
scroll to position [77, 0]
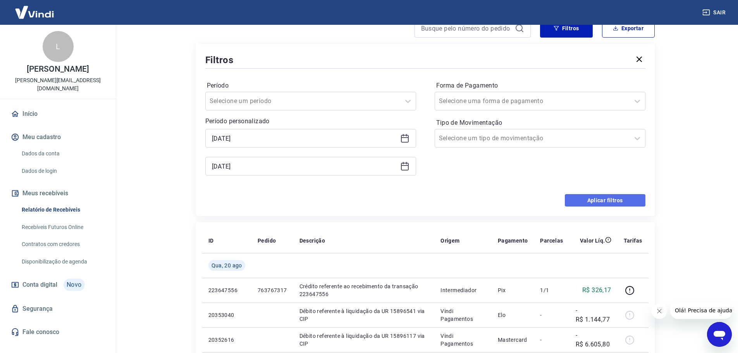
click at [611, 202] on button "Aplicar filtros" at bounding box center [605, 200] width 81 height 12
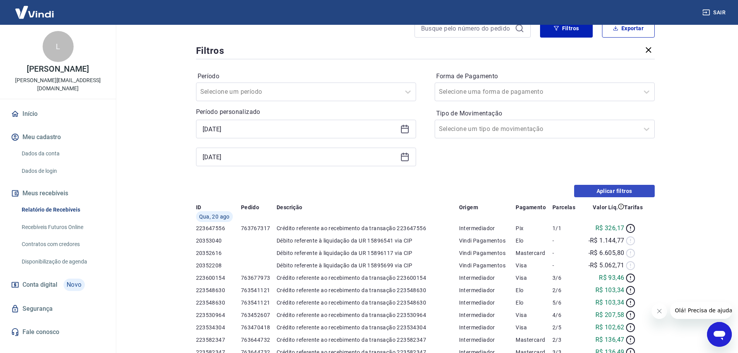
click at [611, 202] on div "Início / Meus Recebíveis / Relatório de Recebíveis Relatório de Recebíveis Saib…" at bounding box center [425, 258] width 477 height 623
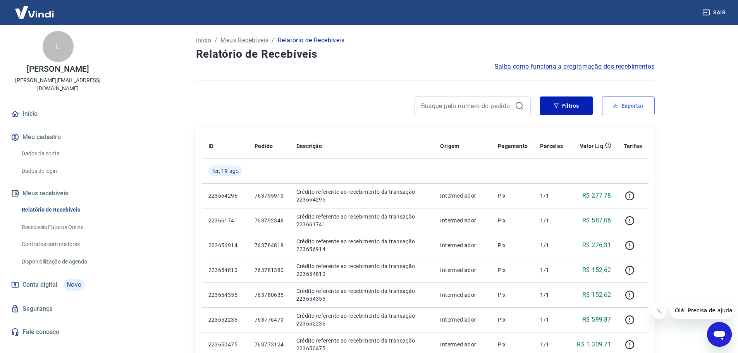
click at [630, 106] on button "Exportar" at bounding box center [628, 105] width 53 height 19
type input "01/08/2025"
type input "19/08/2025"
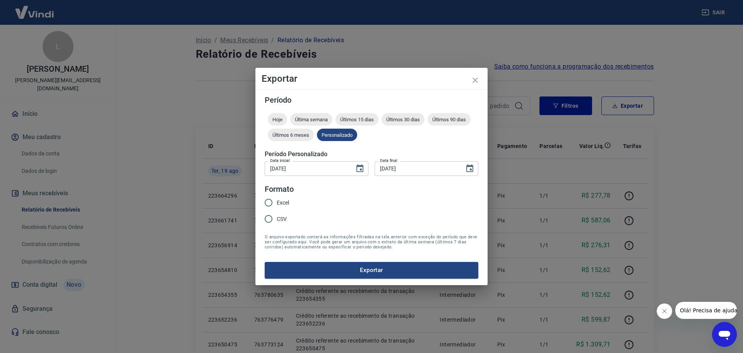
click at [268, 203] on input "Excel" at bounding box center [269, 202] width 16 height 16
radio input "true"
click at [343, 272] on button "Exportar" at bounding box center [372, 270] width 214 height 16
drag, startPoint x: 477, startPoint y: 77, endPoint x: 57, endPoint y: 104, distance: 421.4
click at [477, 77] on icon "close" at bounding box center [475, 80] width 9 height 9
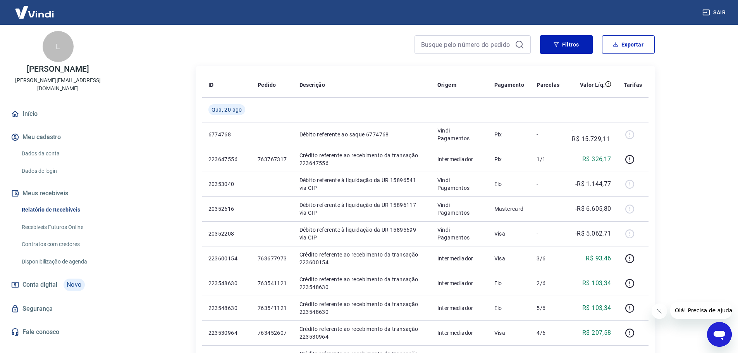
scroll to position [77, 0]
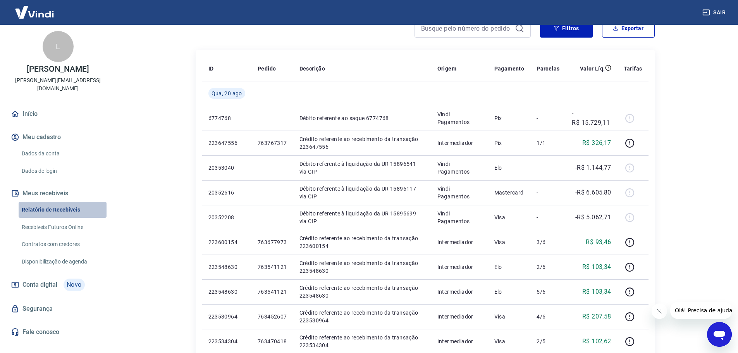
click at [60, 202] on link "Relatório de Recebíveis" at bounding box center [63, 210] width 88 height 16
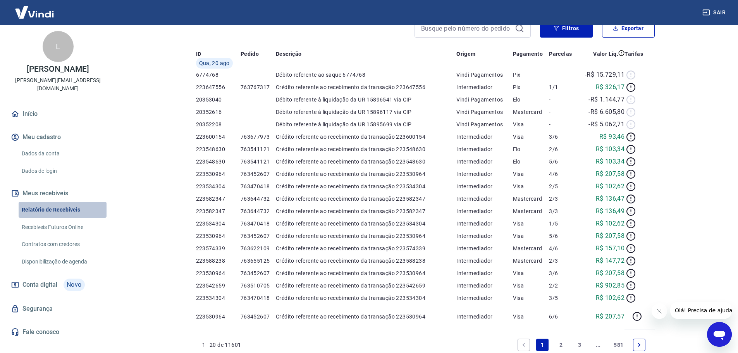
click at [60, 202] on link "Relatório de Recebíveis" at bounding box center [63, 210] width 88 height 16
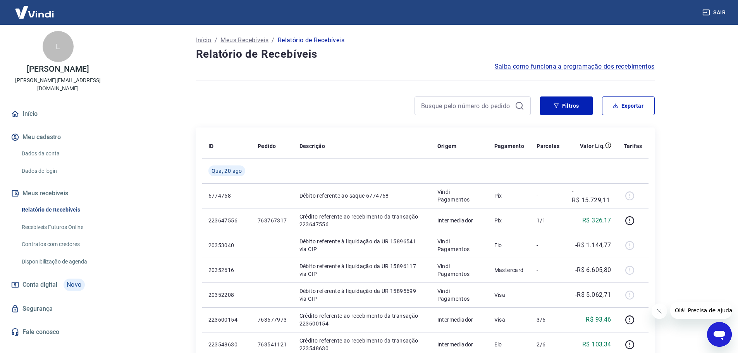
click at [730, 335] on div "Abrir janela de mensagens" at bounding box center [718, 334] width 23 height 23
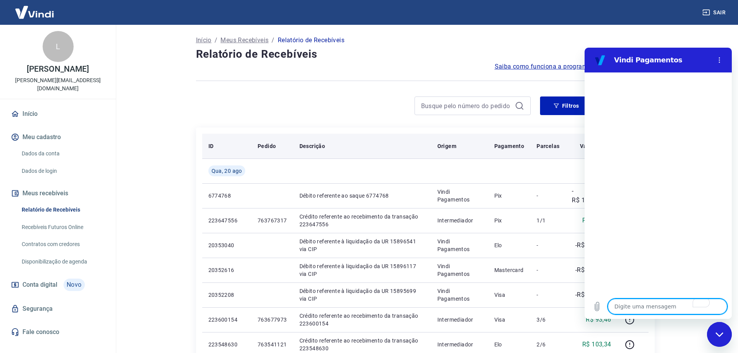
type textarea "x"
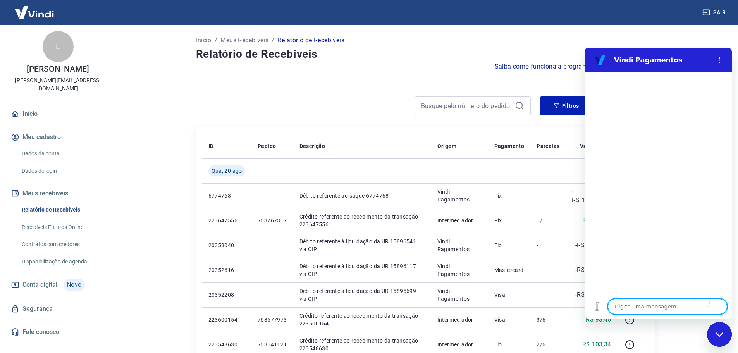
click at [649, 312] on textarea "To enrich screen reader interactions, please activate Accessibility in Grammarl…" at bounding box center [667, 306] width 119 height 15
click at [649, 304] on textarea "To enrich screen reader interactions, please activate Accessibility in Grammarl…" at bounding box center [667, 306] width 119 height 15
type textarea "o"
type textarea "x"
type textarea "ol"
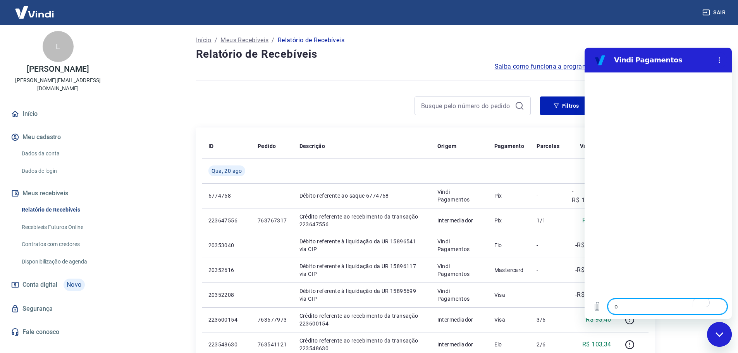
type textarea "x"
type textarea "ola"
type textarea "x"
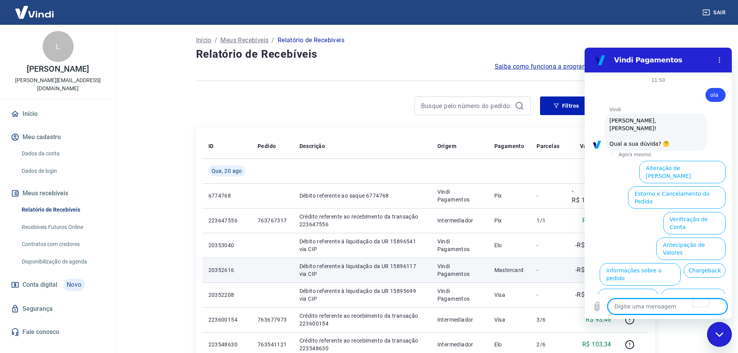
scroll to position [18, 0]
